Goal: Transaction & Acquisition: Purchase product/service

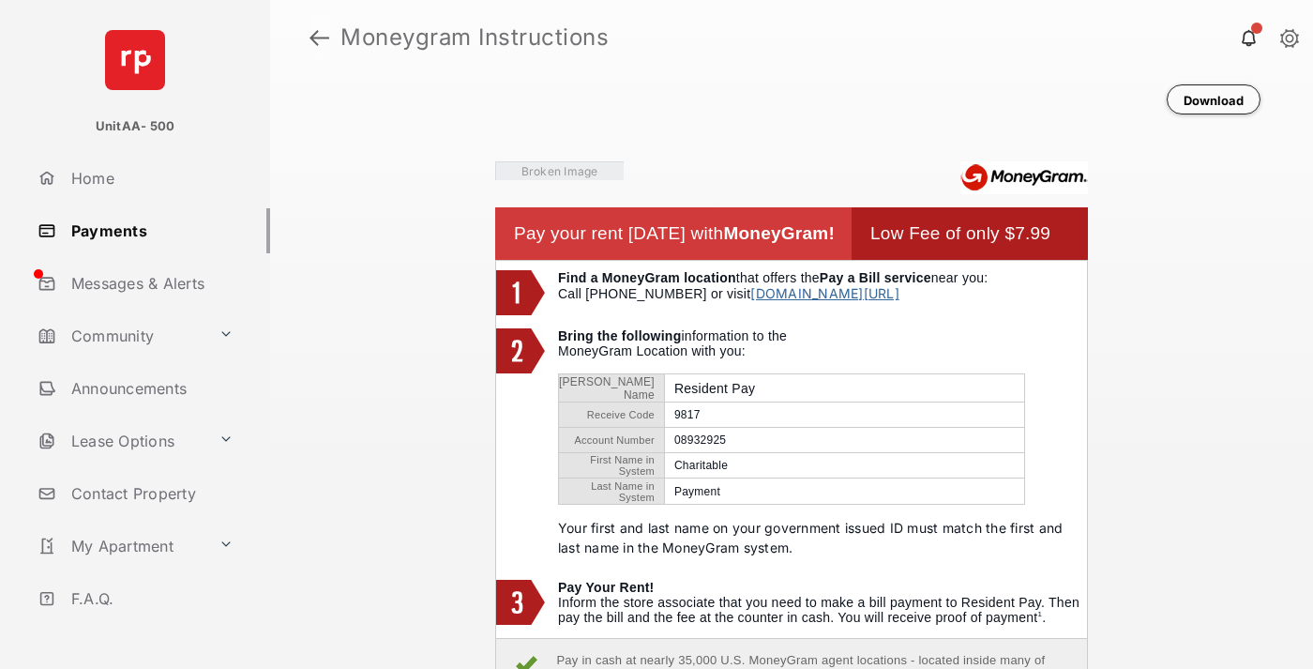
click at [319, 38] on link at bounding box center [319, 37] width 20 height 45
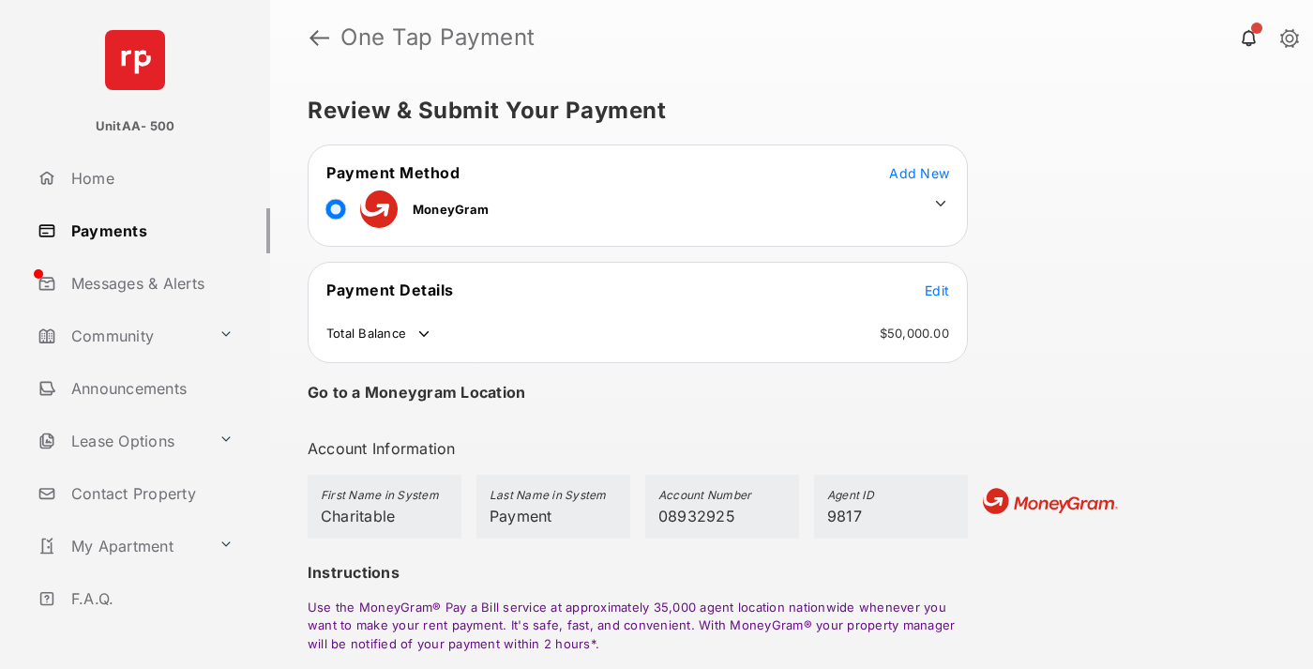
click at [937, 290] on span "Edit" at bounding box center [936, 290] width 24 height 16
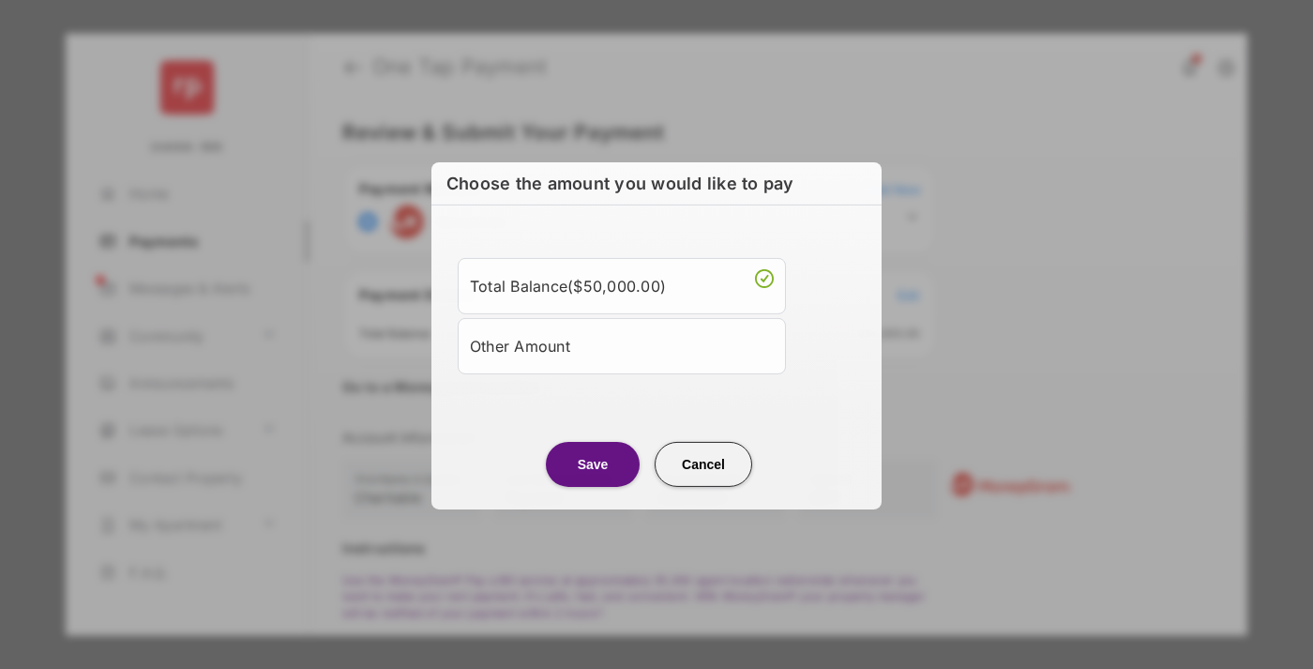
click at [622, 344] on div "Other Amount" at bounding box center [622, 345] width 304 height 32
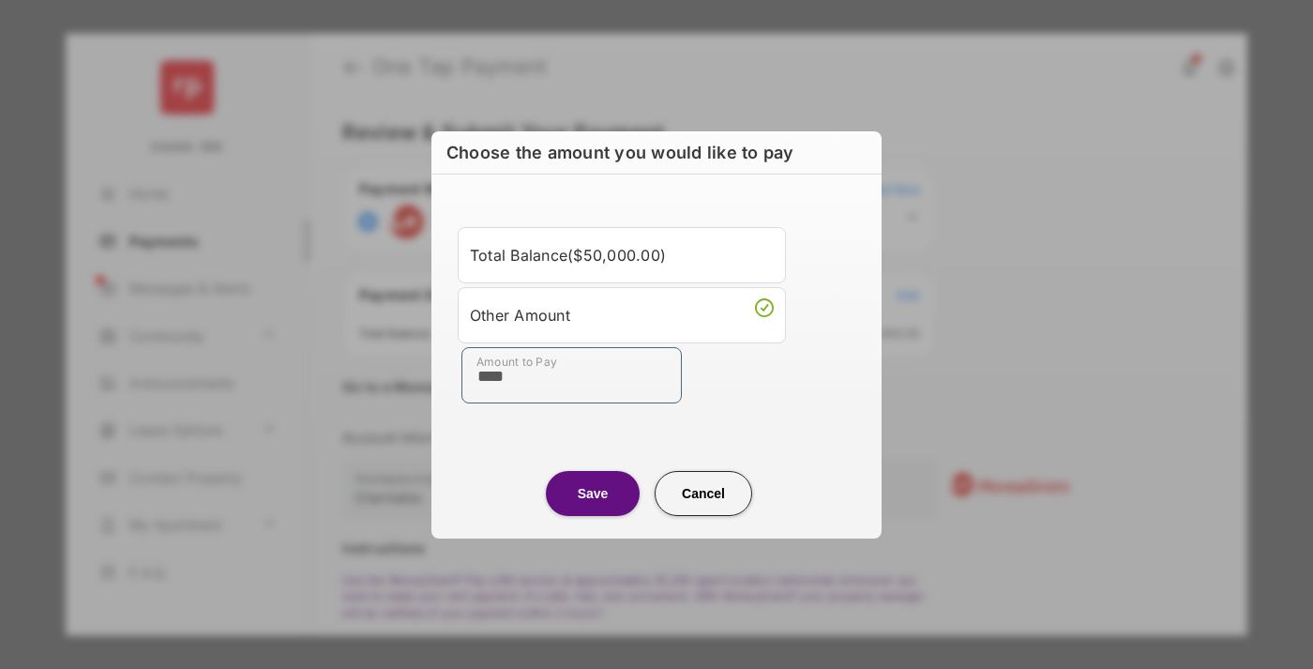
type input "****"
click at [593, 492] on button "Save" at bounding box center [593, 493] width 94 height 45
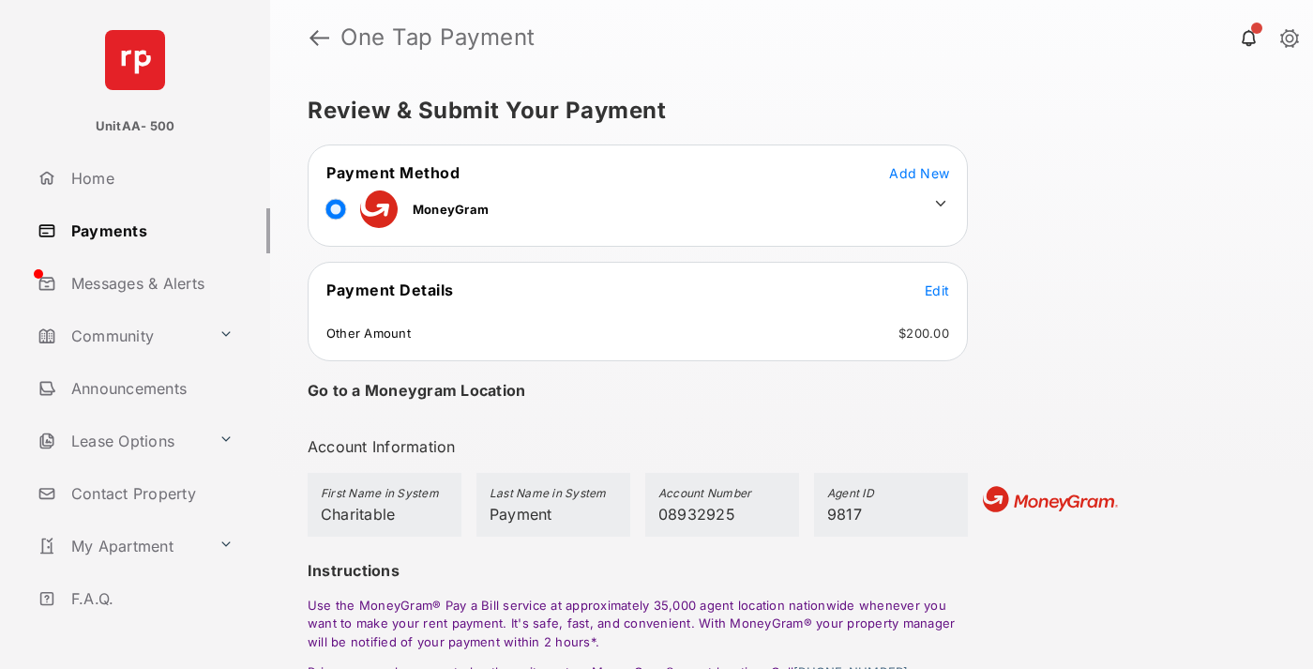
click at [940, 203] on icon at bounding box center [940, 203] width 17 height 17
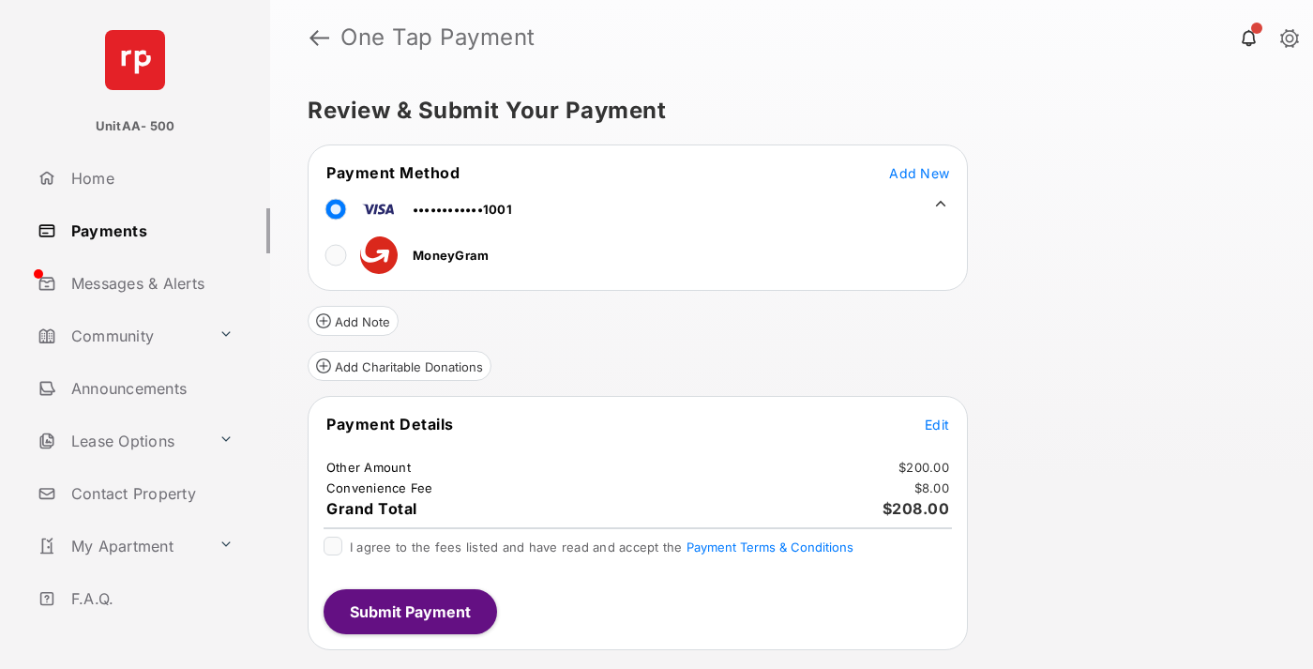
click at [398, 366] on button "Add Charitable Donations" at bounding box center [400, 366] width 184 height 30
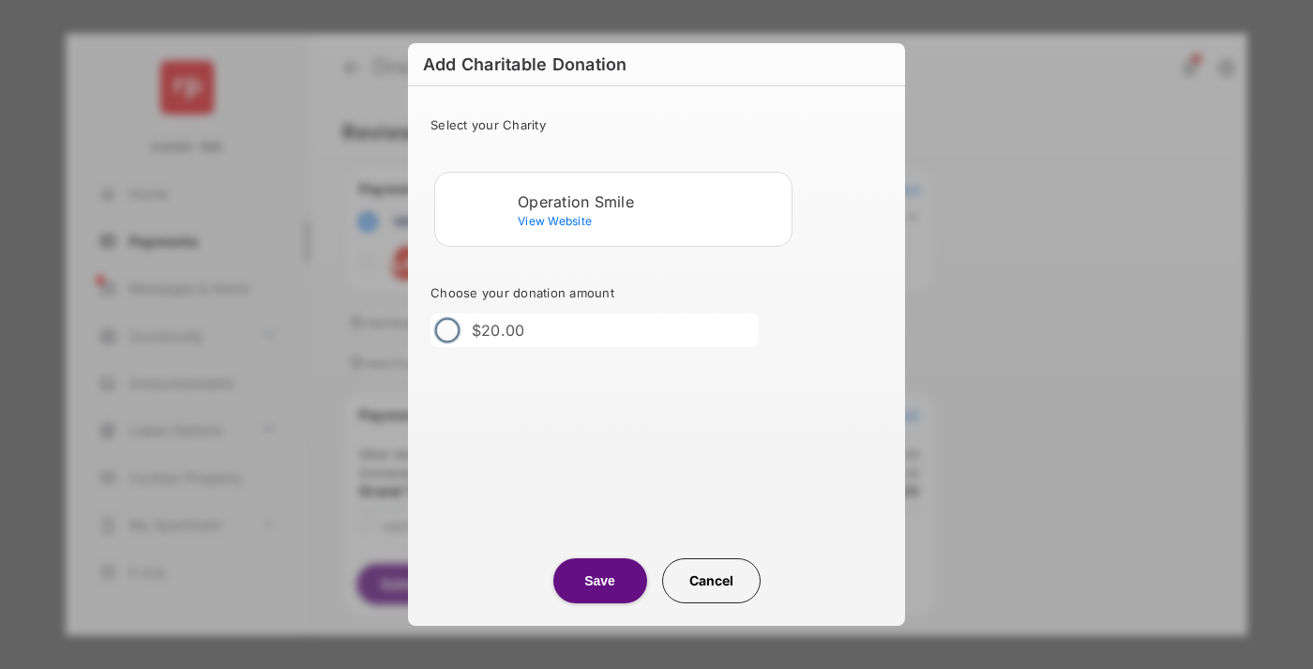
click at [651, 201] on div "Operation Smile" at bounding box center [651, 201] width 266 height 17
click at [599, 580] on button "Save" at bounding box center [600, 580] width 94 height 45
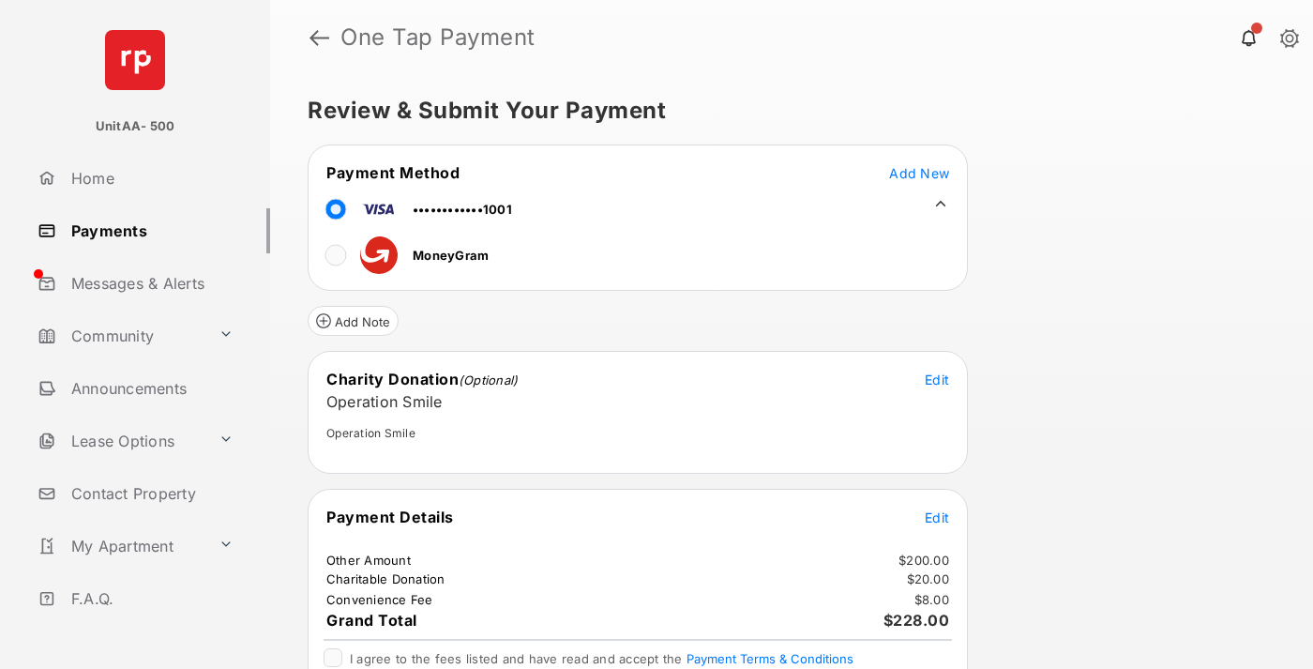
click at [937, 517] on span "Edit" at bounding box center [936, 517] width 24 height 16
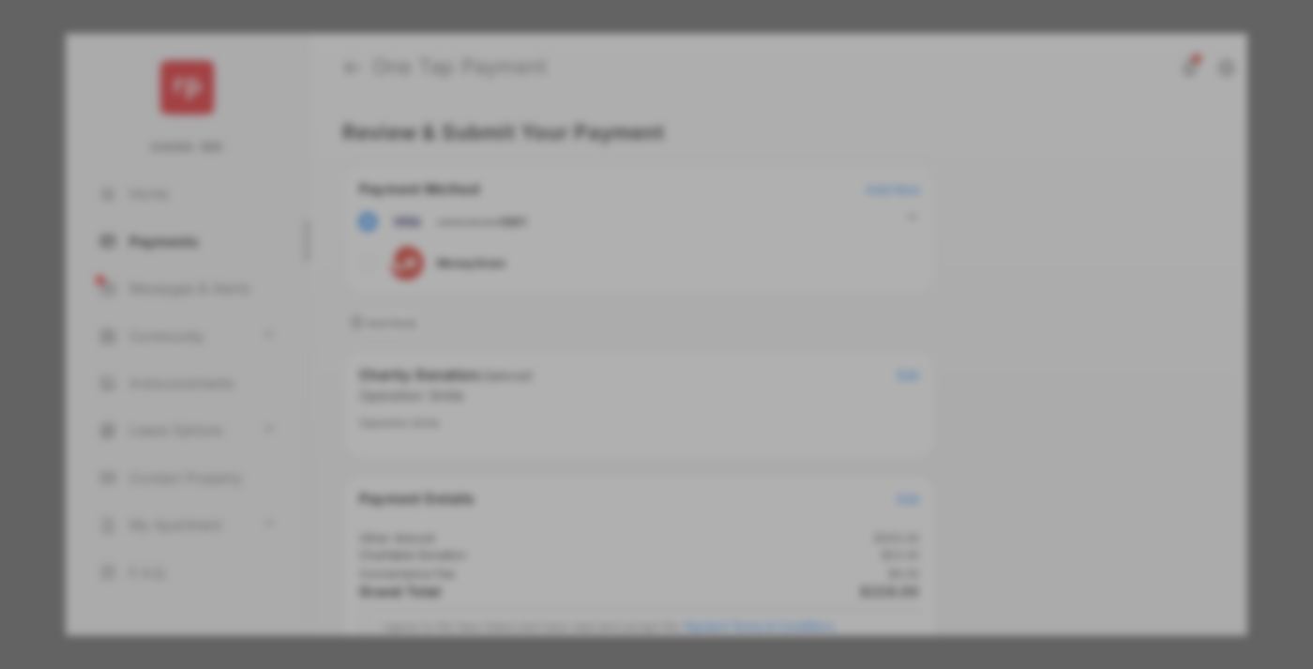
click at [593, 525] on button "Save" at bounding box center [593, 525] width 94 height 45
